Goal: Answer question/provide support

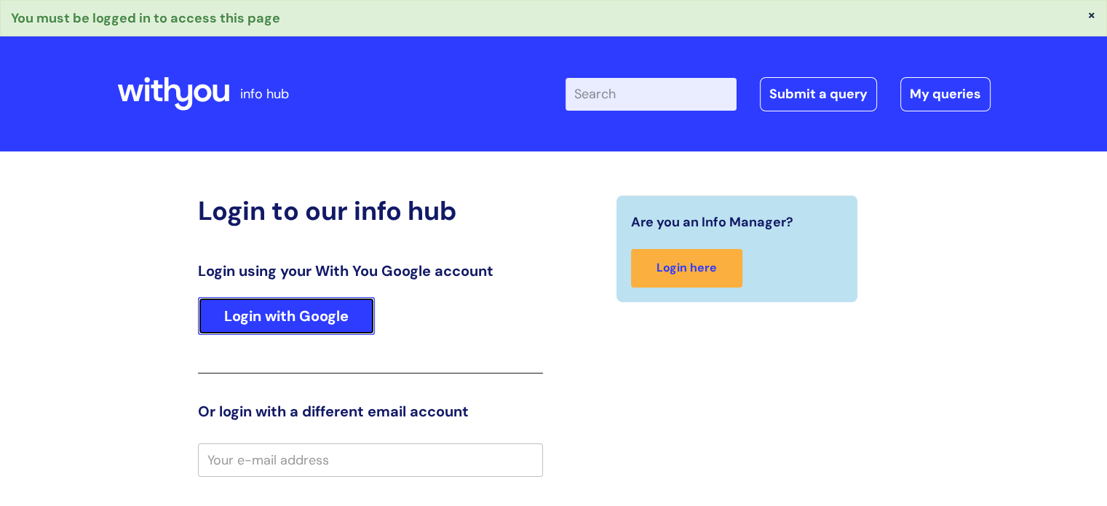
click at [318, 328] on link "Login with Google" at bounding box center [286, 316] width 177 height 38
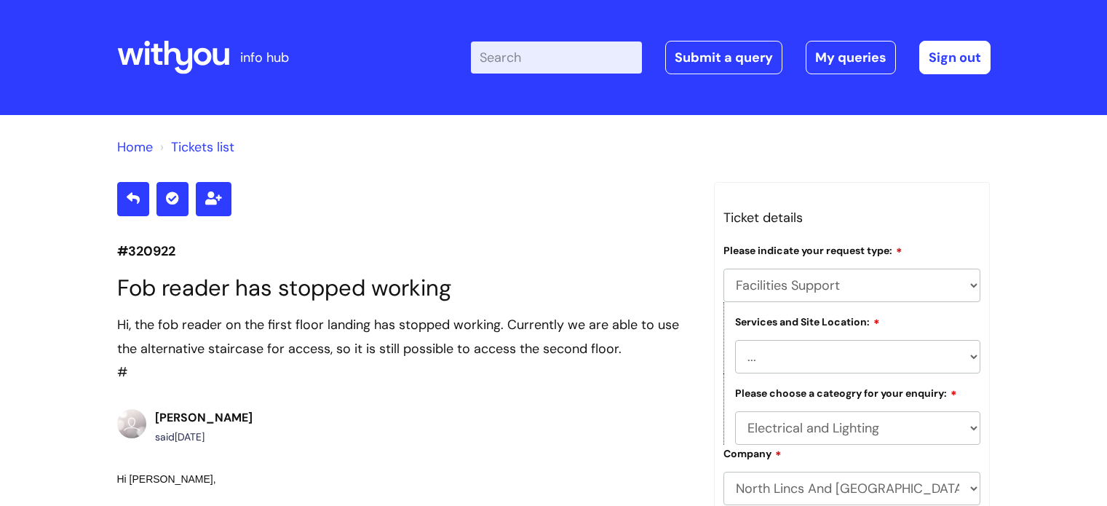
select select "Facilities Support"
select select "[GEOGRAPHIC_DATA]"
select select "Electrical and Lighting"
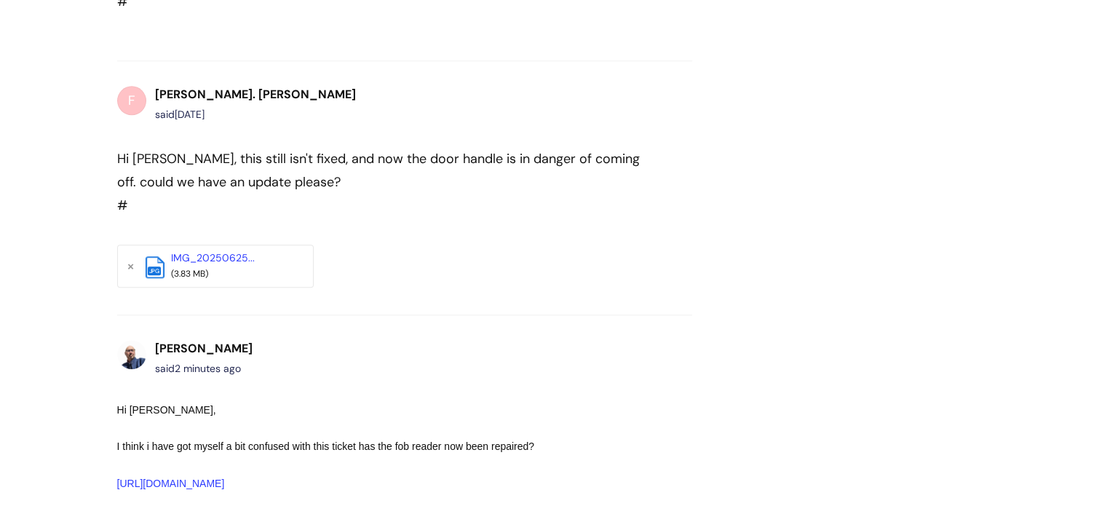
scroll to position [1443, 0]
